Goal: Task Accomplishment & Management: Complete application form

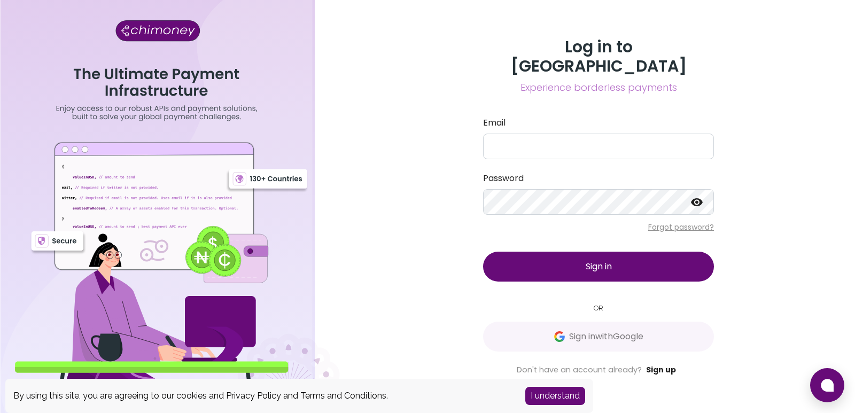
click at [661, 365] on link "Sign up" at bounding box center [661, 370] width 30 height 11
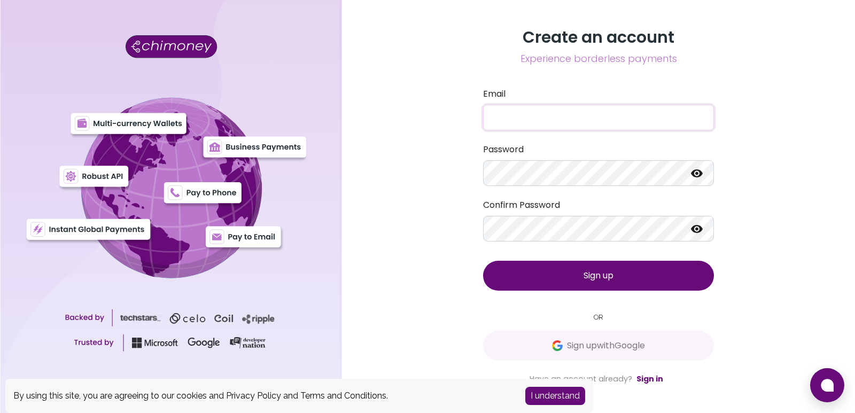
click at [580, 114] on input "Email" at bounding box center [598, 118] width 231 height 26
type input "[EMAIL_ADDRESS][DOMAIN_NAME]"
click at [699, 173] on icon at bounding box center [697, 173] width 13 height 13
click at [699, 228] on icon at bounding box center [697, 229] width 13 height 13
click at [644, 272] on button "Sign up" at bounding box center [598, 276] width 231 height 30
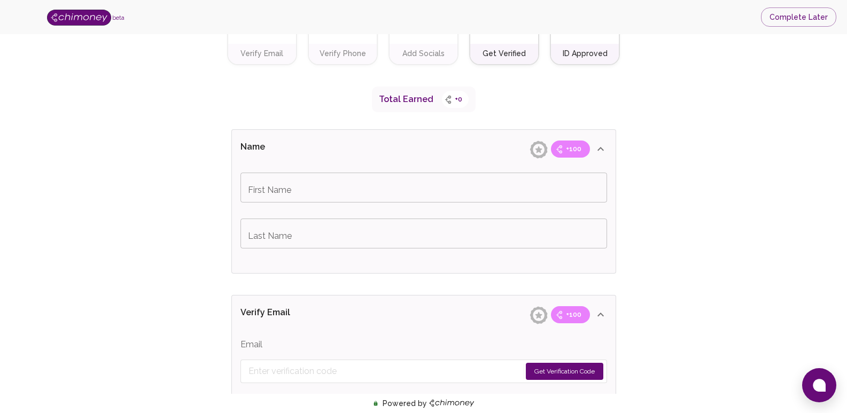
scroll to position [160, 0]
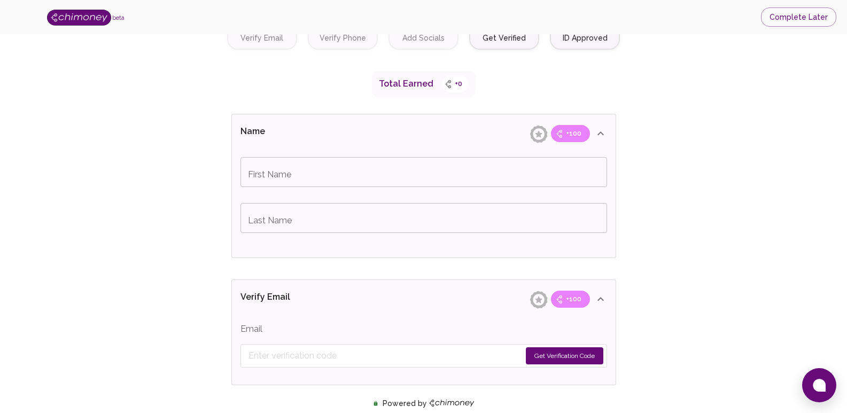
click at [444, 175] on input "First Name" at bounding box center [424, 172] width 367 height 30
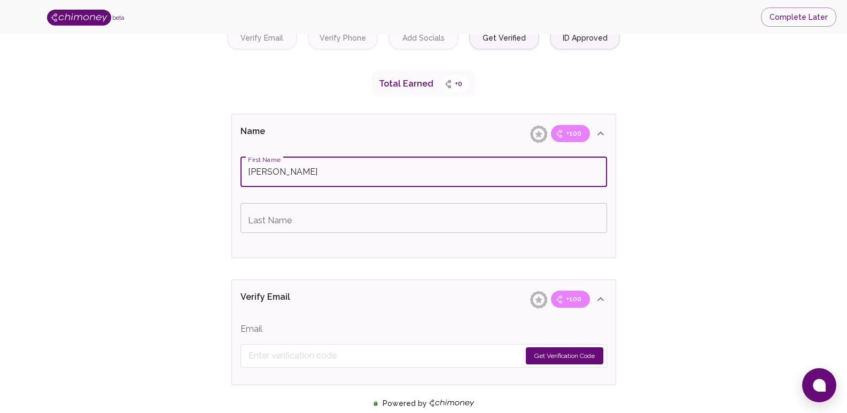
type input "[PERSON_NAME]"
click at [458, 216] on input "Last Name" at bounding box center [424, 218] width 367 height 30
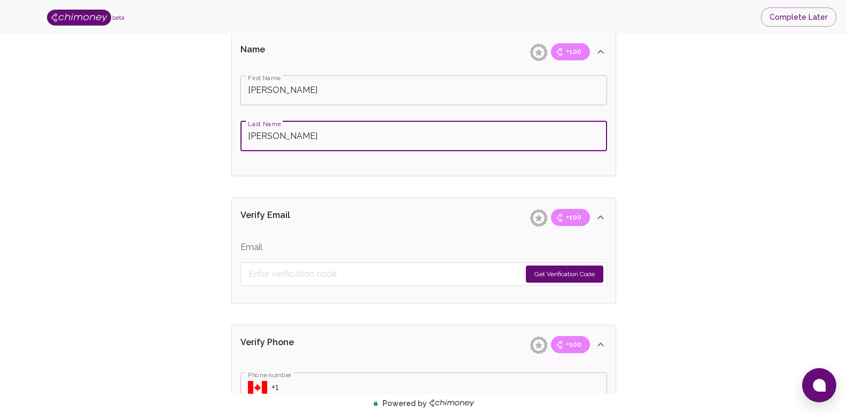
scroll to position [267, 0]
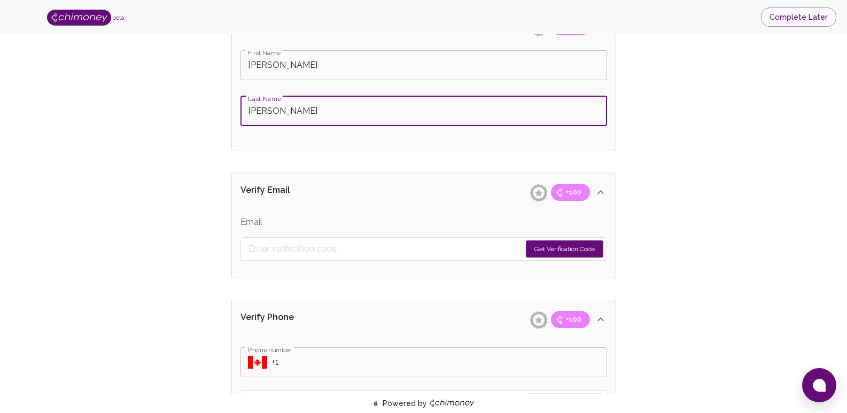
type input "[PERSON_NAME]"
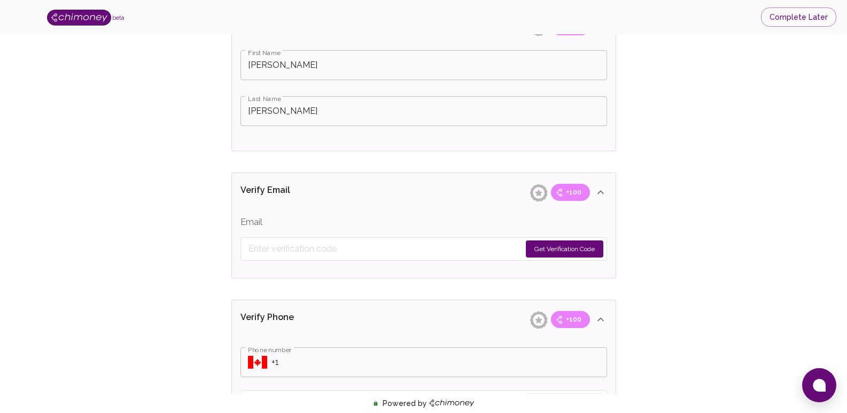
click at [577, 247] on button "Get Verification Code" at bounding box center [565, 249] width 78 height 17
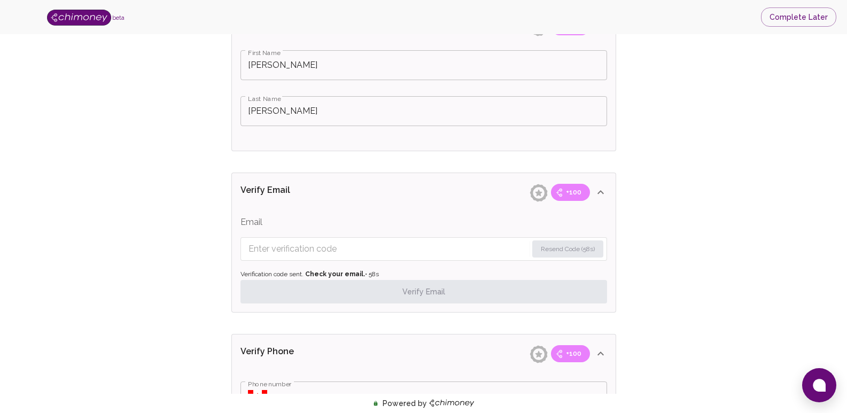
click at [428, 243] on input "Enter verification code" at bounding box center [388, 249] width 279 height 17
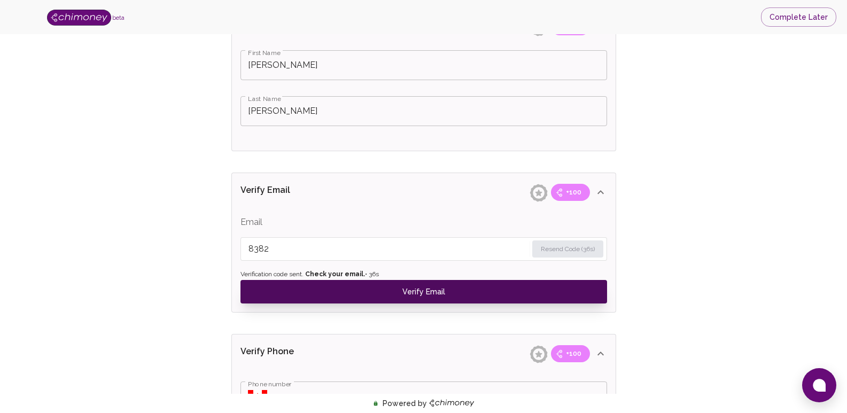
type input "8382"
click at [424, 290] on button "Verify Email" at bounding box center [424, 292] width 367 height 24
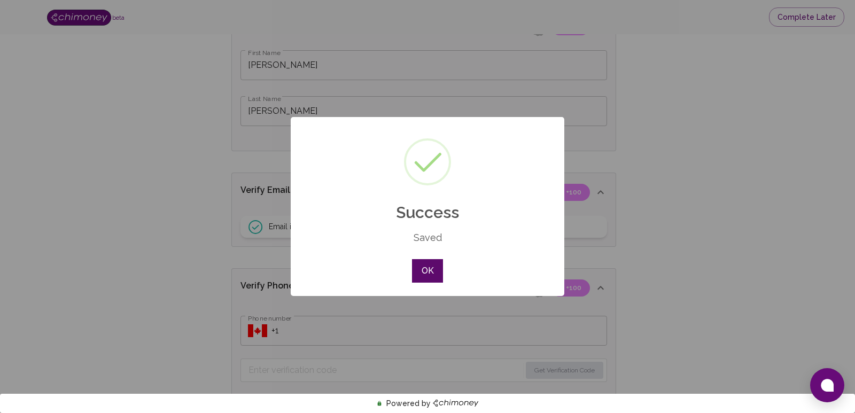
click at [427, 271] on button "OK" at bounding box center [427, 271] width 31 height 24
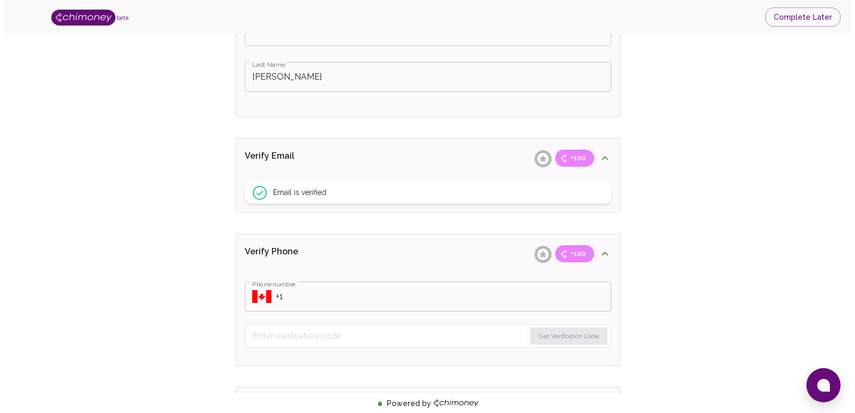
scroll to position [321, 0]
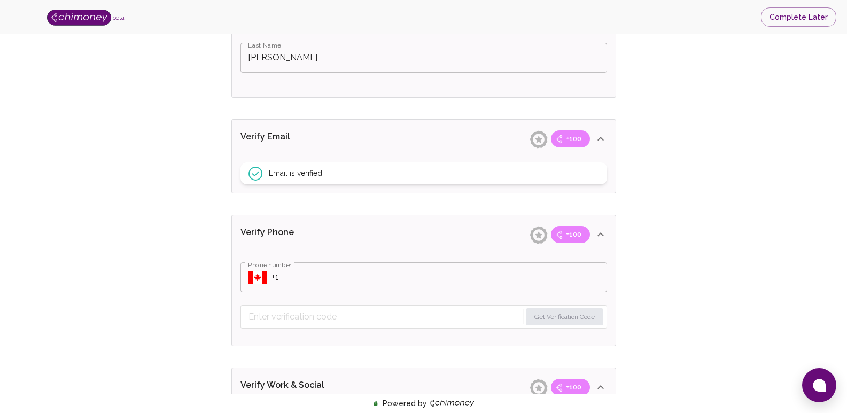
click at [245, 280] on div "​ Phone number" at bounding box center [424, 277] width 367 height 30
click at [255, 278] on icon "Select country" at bounding box center [257, 277] width 19 height 13
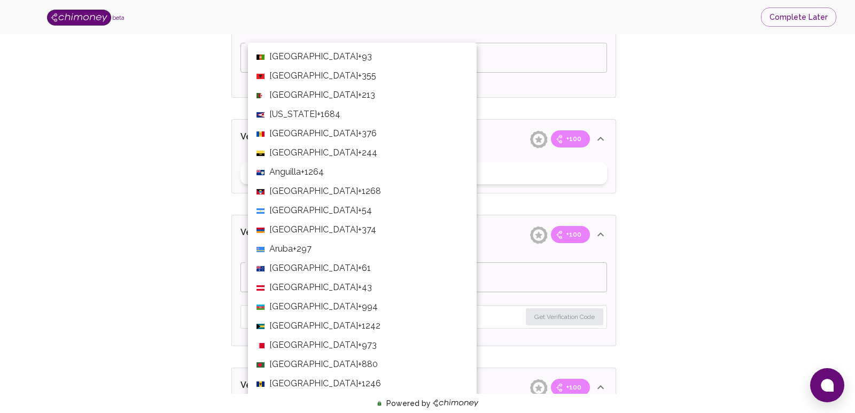
scroll to position [4124, 0]
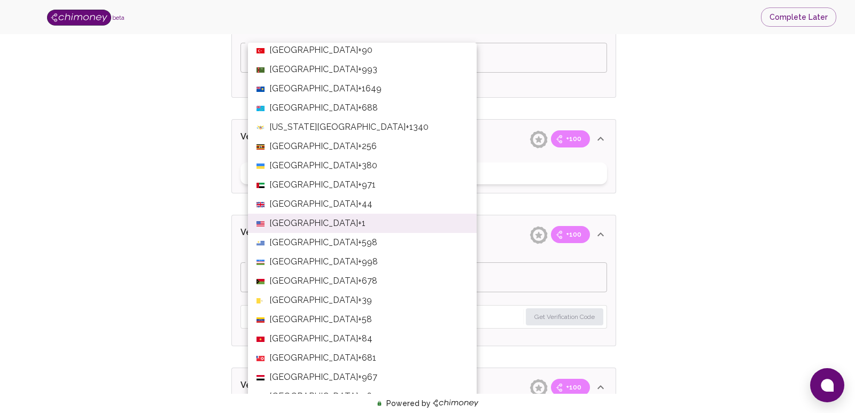
click at [255, 278] on li "Vanuatu +678" at bounding box center [362, 281] width 229 height 19
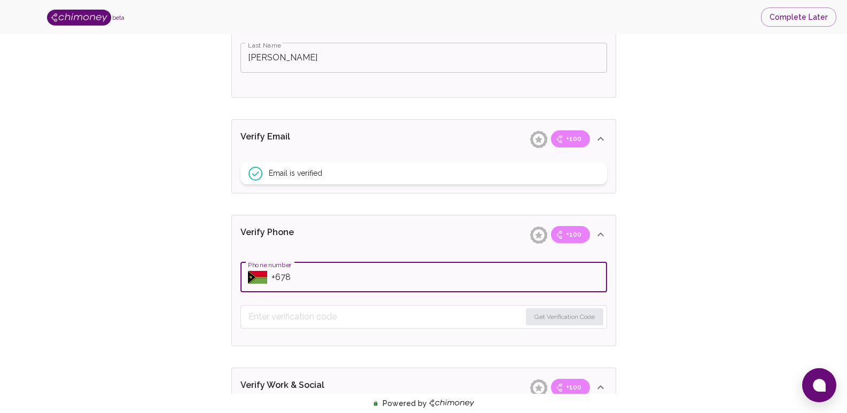
click at [257, 274] on icon "Select country" at bounding box center [257, 274] width 19 height 6
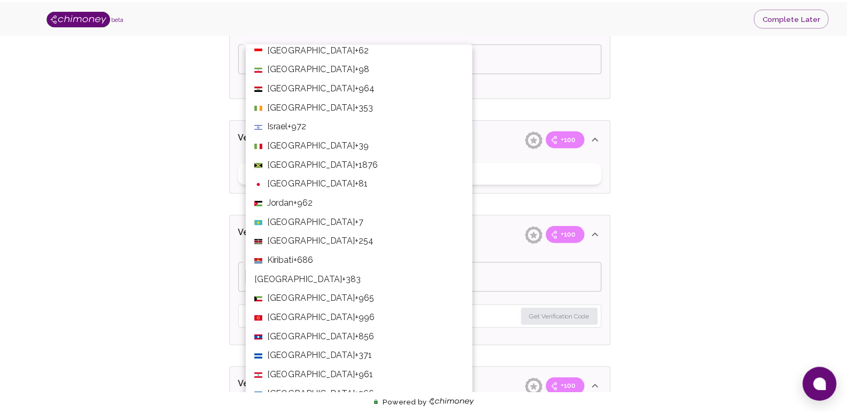
scroll to position [1766, 0]
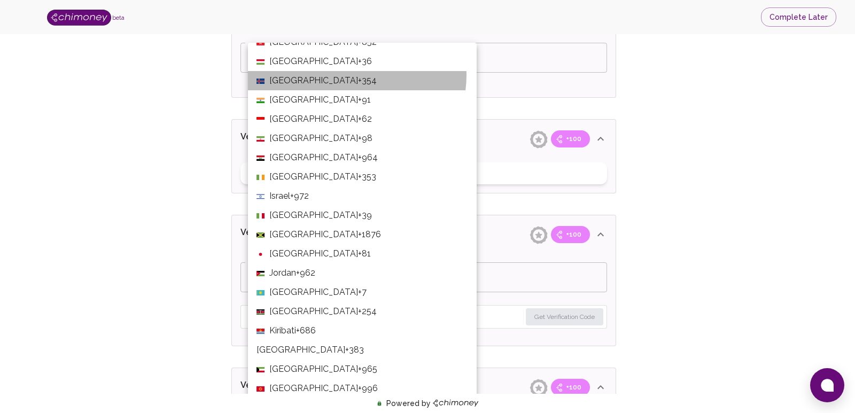
click at [357, 75] on li "Iceland +354" at bounding box center [362, 80] width 229 height 19
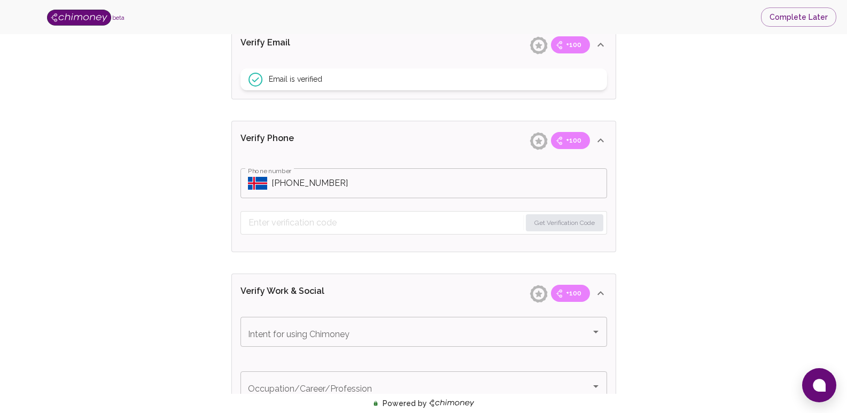
scroll to position [428, 0]
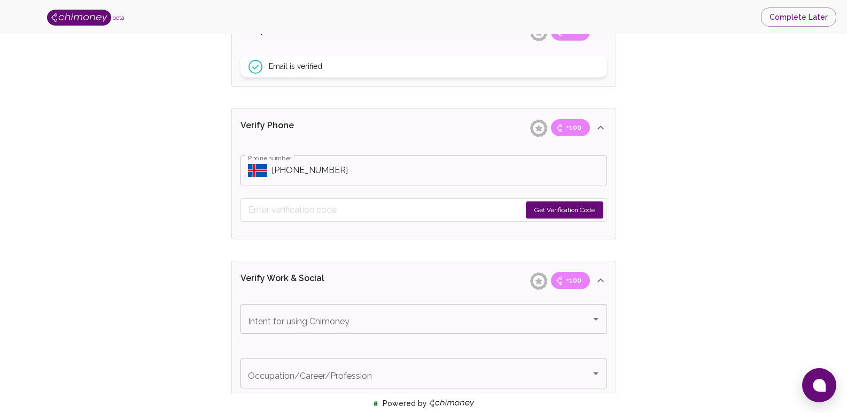
click at [572, 211] on button "Get Verification Code" at bounding box center [565, 210] width 78 height 17
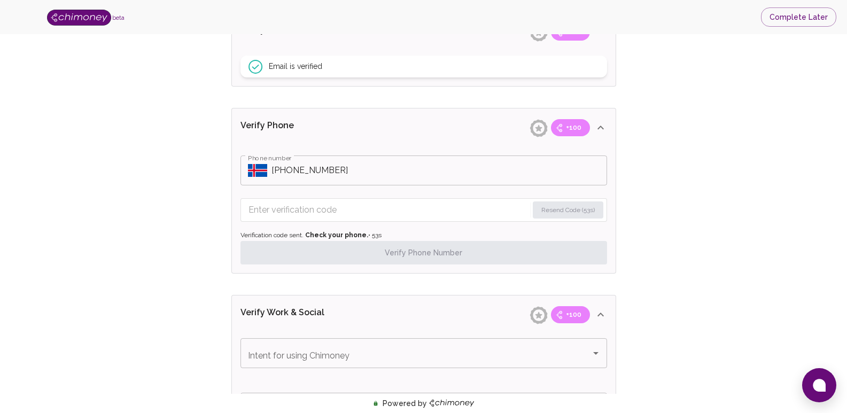
click at [445, 210] on input "Enter verification code" at bounding box center [389, 210] width 280 height 17
click at [289, 171] on input "Phone number" at bounding box center [440, 171] width 336 height 30
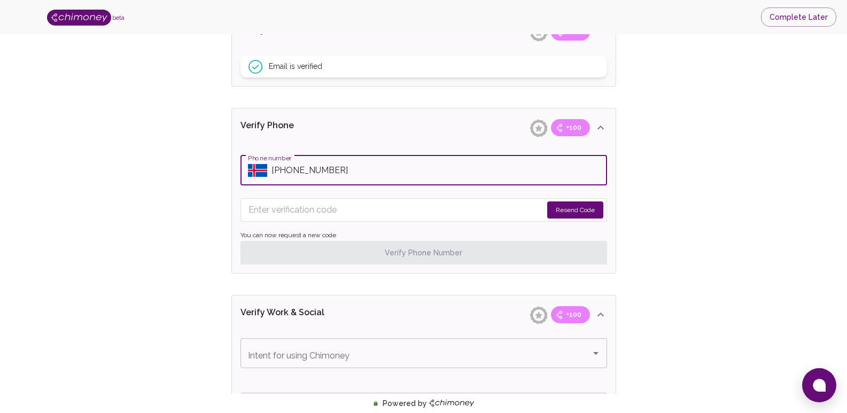
click at [292, 172] on input "Phone number" at bounding box center [440, 171] width 336 height 30
click at [291, 175] on input "Phone number" at bounding box center [440, 171] width 336 height 30
click at [311, 169] on input "Phone number" at bounding box center [440, 171] width 336 height 30
click at [306, 175] on input "Phone number" at bounding box center [440, 171] width 336 height 30
click at [392, 175] on input "Phone number" at bounding box center [440, 171] width 336 height 30
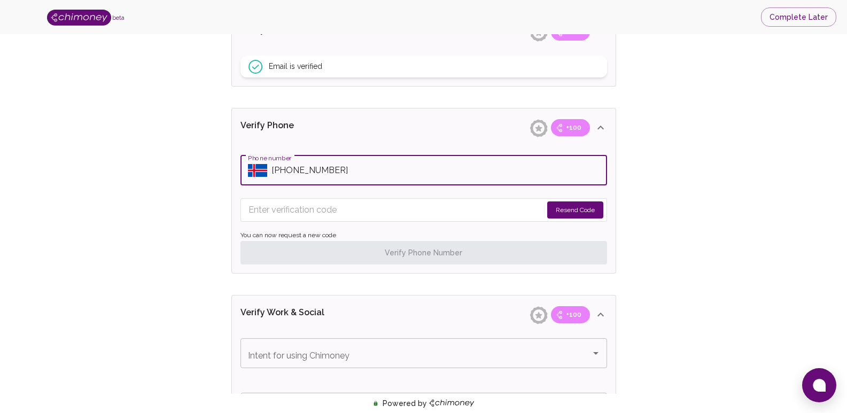
click at [309, 172] on input "Phone number" at bounding box center [440, 171] width 336 height 30
type input "[PHONE_NUMBER]"
click at [558, 210] on button "Resend Code" at bounding box center [575, 210] width 56 height 17
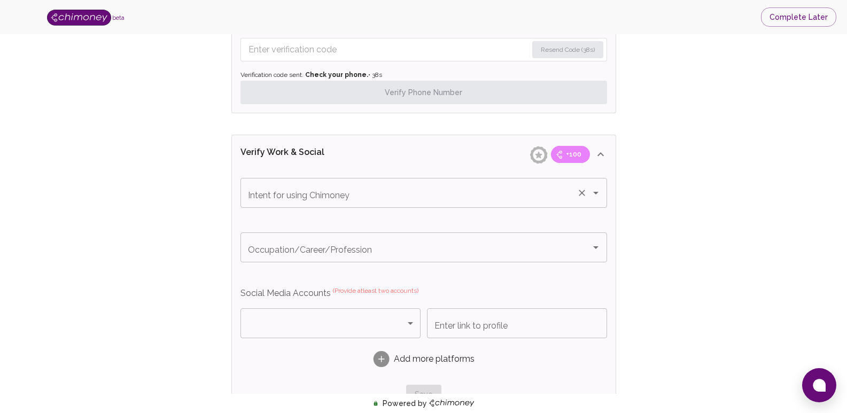
scroll to position [641, 0]
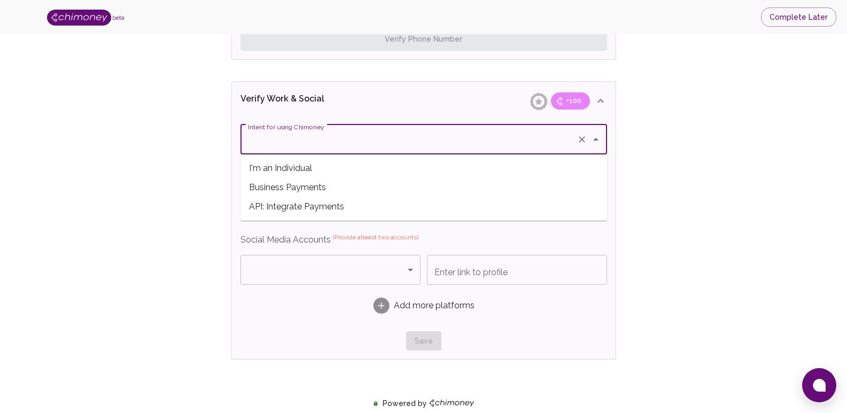
click at [534, 142] on input "Intent for using Chimoney" at bounding box center [408, 139] width 327 height 20
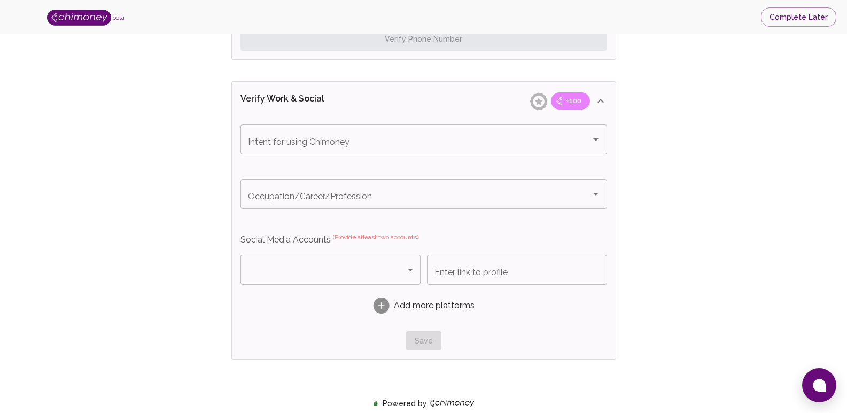
click at [700, 185] on div "Verify ID and Earn Complete verification steps to earn Reward +100 Verify Email…" at bounding box center [423, 38] width 779 height 1258
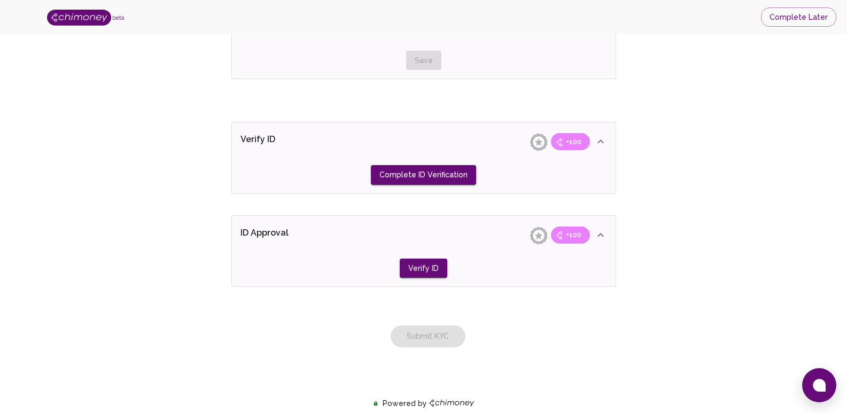
scroll to position [929, 0]
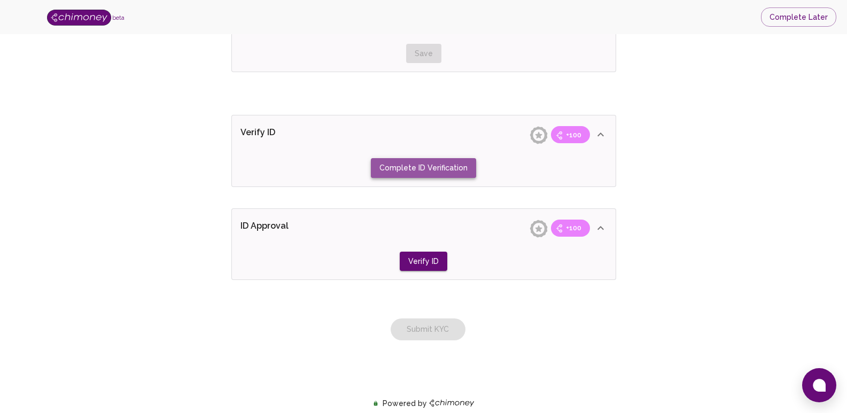
click at [450, 169] on button "Complete ID Verification" at bounding box center [423, 168] width 105 height 20
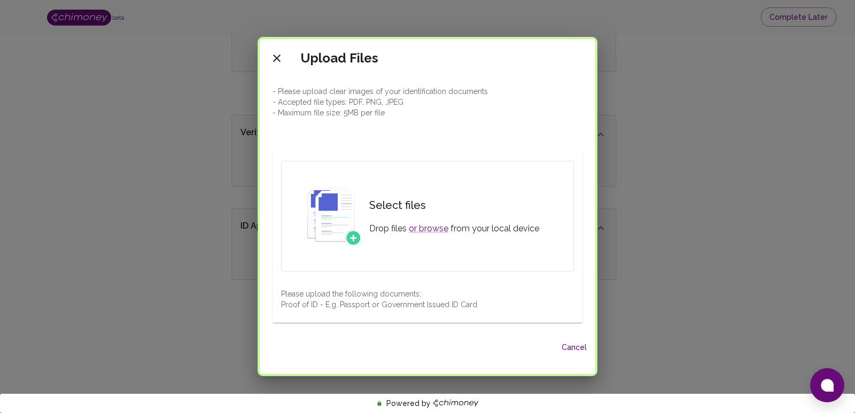
click at [701, 289] on div "Upload Files - Please upload clear images of your identification documents - Ac…" at bounding box center [427, 206] width 855 height 413
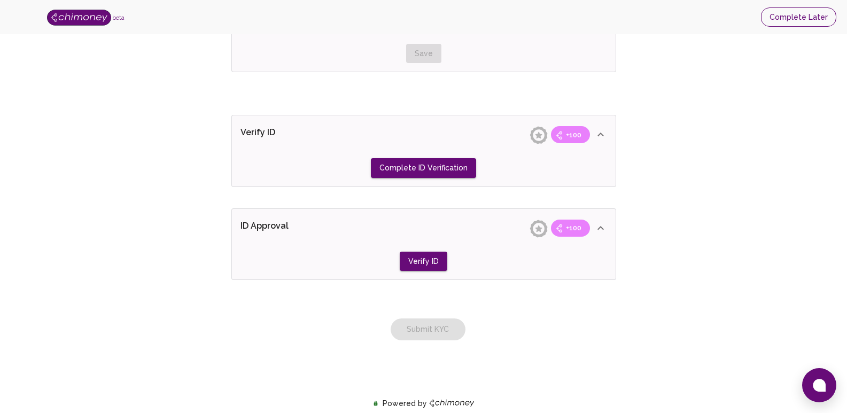
click at [778, 20] on button "Complete Later" at bounding box center [798, 17] width 75 height 20
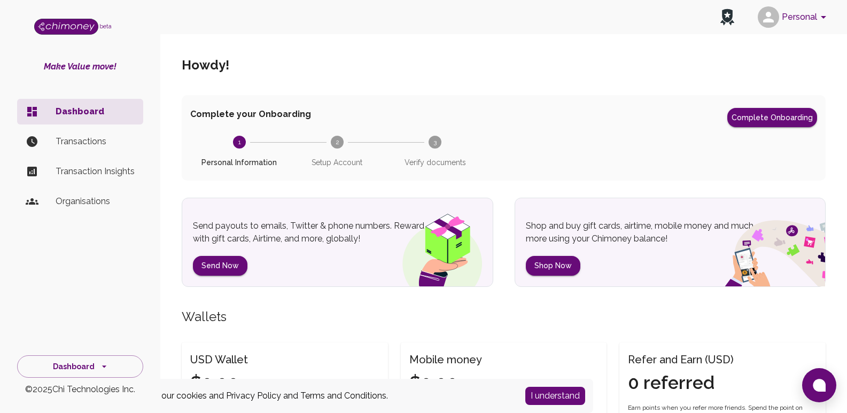
click at [70, 140] on p "Transactions" at bounding box center [95, 141] width 79 height 13
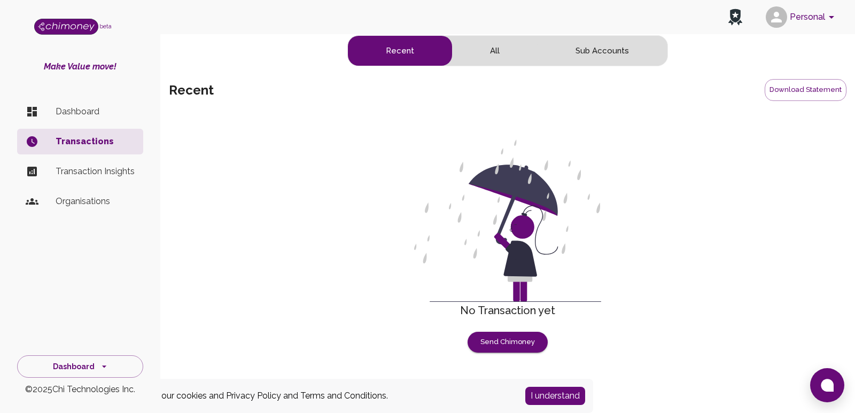
click at [83, 173] on p "Transaction Insights" at bounding box center [95, 171] width 79 height 13
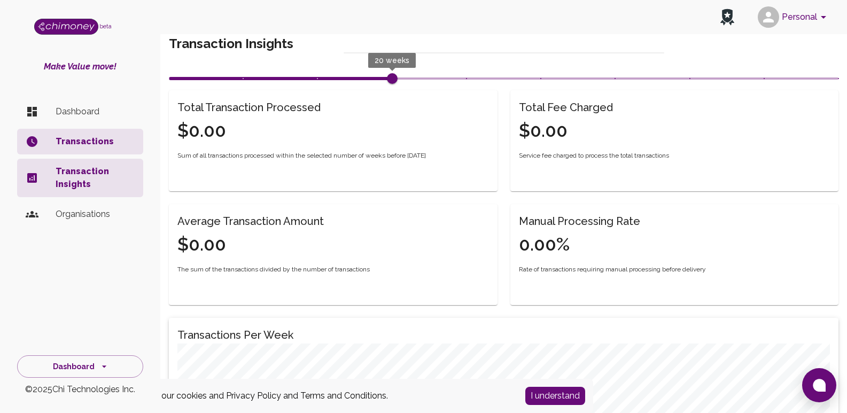
click at [86, 114] on p "Dashboard" at bounding box center [95, 111] width 79 height 13
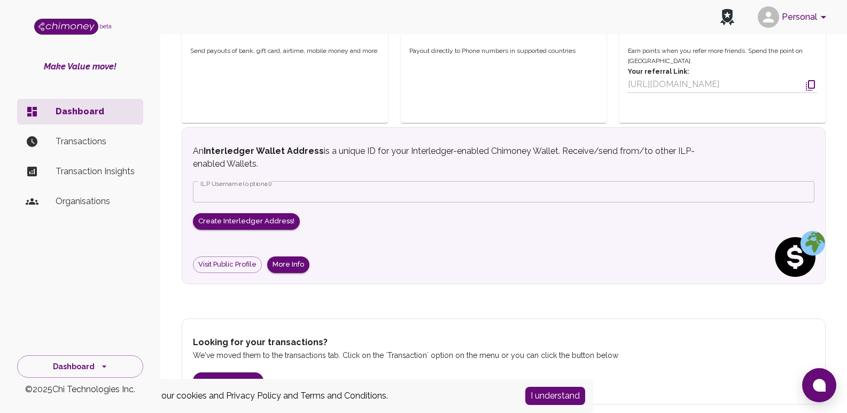
scroll to position [361, 0]
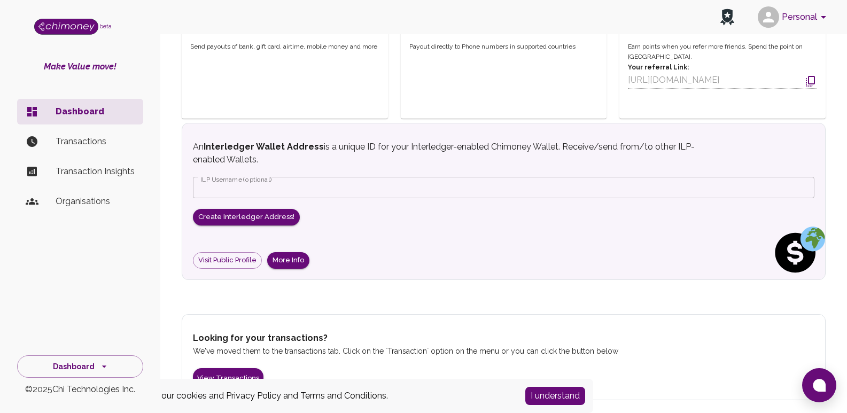
click at [571, 395] on button "I understand" at bounding box center [555, 396] width 60 height 18
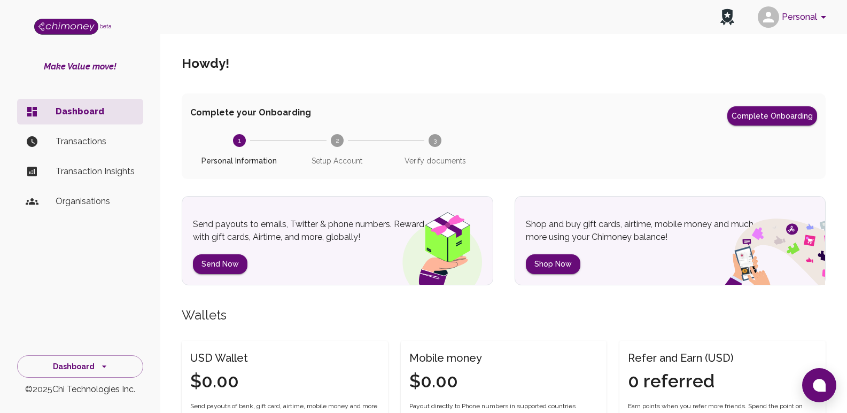
scroll to position [0, 0]
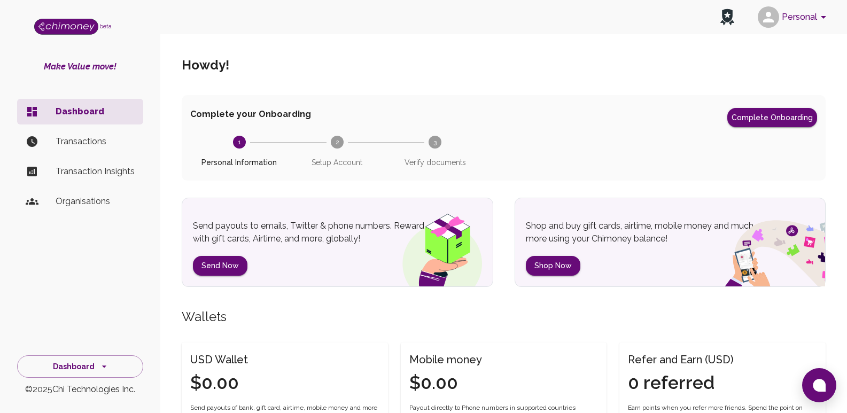
click at [732, 13] on icon at bounding box center [727, 15] width 11 height 13
click at [807, 17] on button "Personal" at bounding box center [794, 17] width 81 height 28
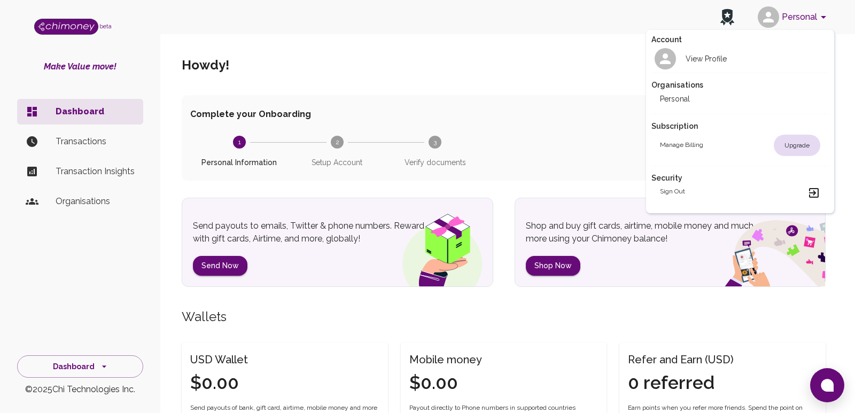
click at [561, 67] on div at bounding box center [427, 206] width 855 height 413
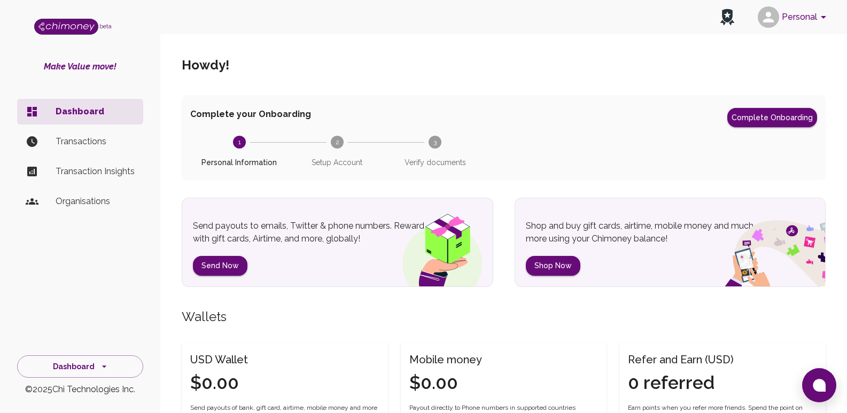
click at [92, 140] on p "Transactions" at bounding box center [95, 141] width 79 height 13
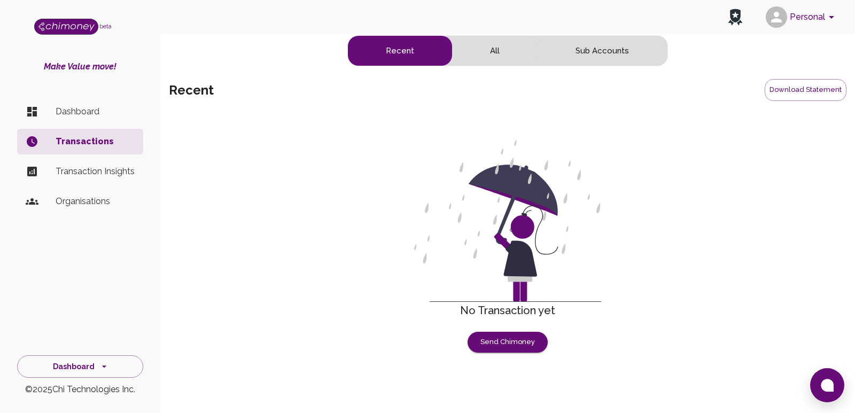
click at [534, 305] on h6 "No Transaction yet" at bounding box center [508, 310] width 678 height 17
click at [521, 344] on button "Send Chimoney" at bounding box center [508, 342] width 80 height 21
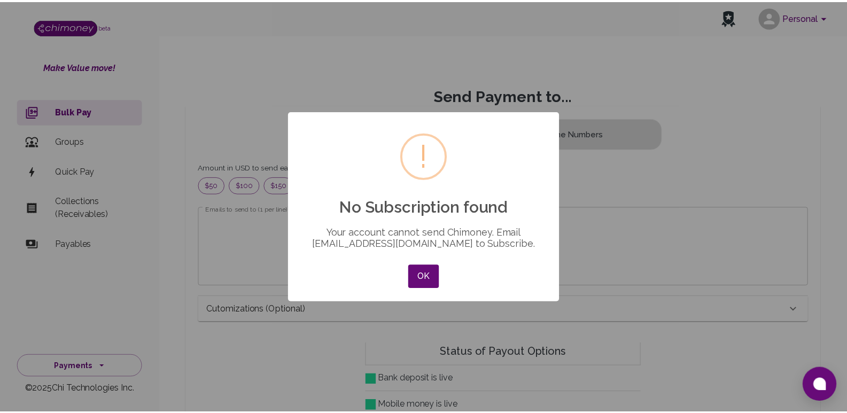
scroll to position [129, 590]
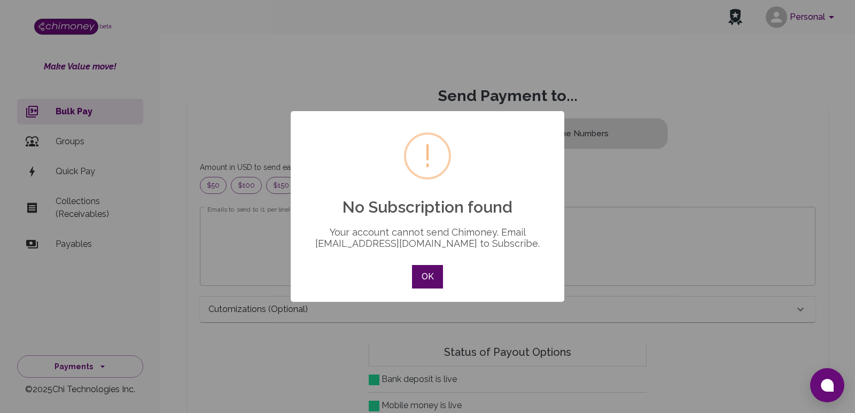
click at [430, 276] on button "OK" at bounding box center [427, 277] width 31 height 24
